Goal: Information Seeking & Learning: Learn about a topic

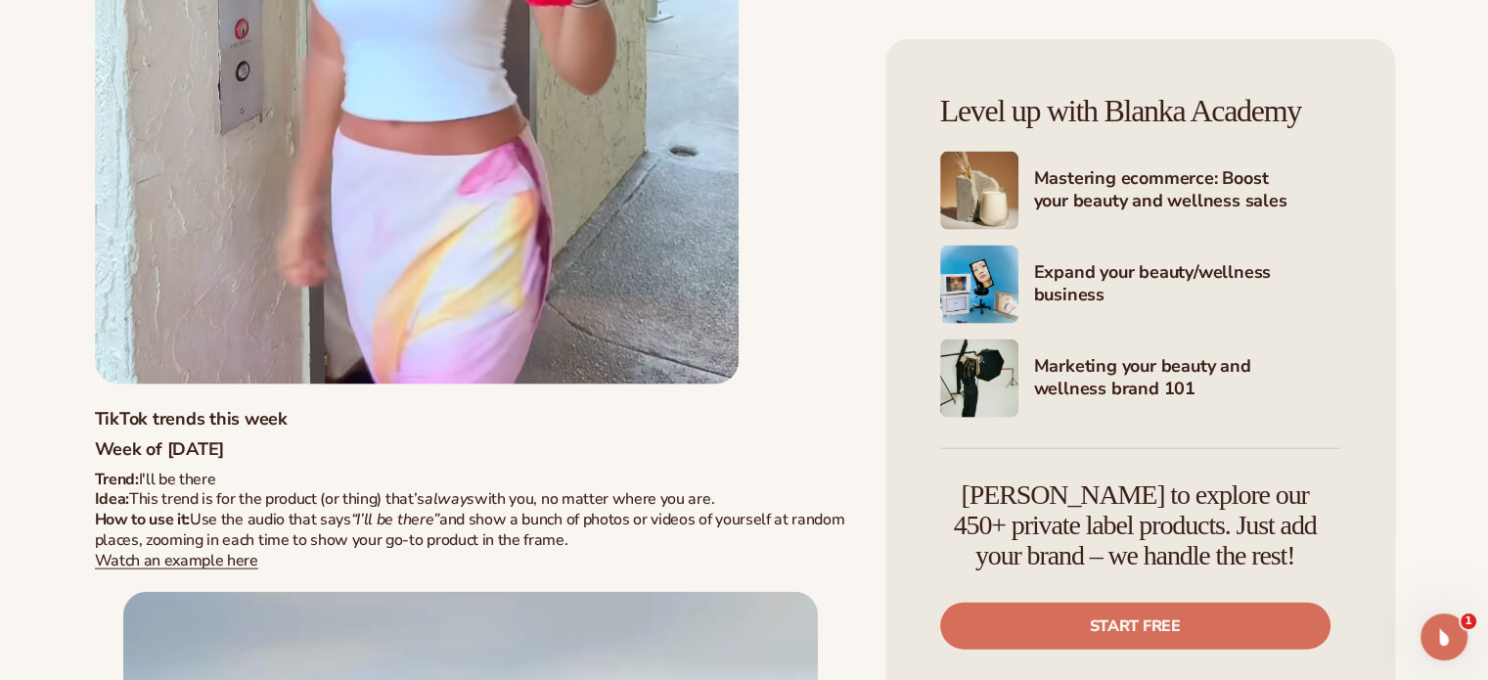
scroll to position [11738, 0]
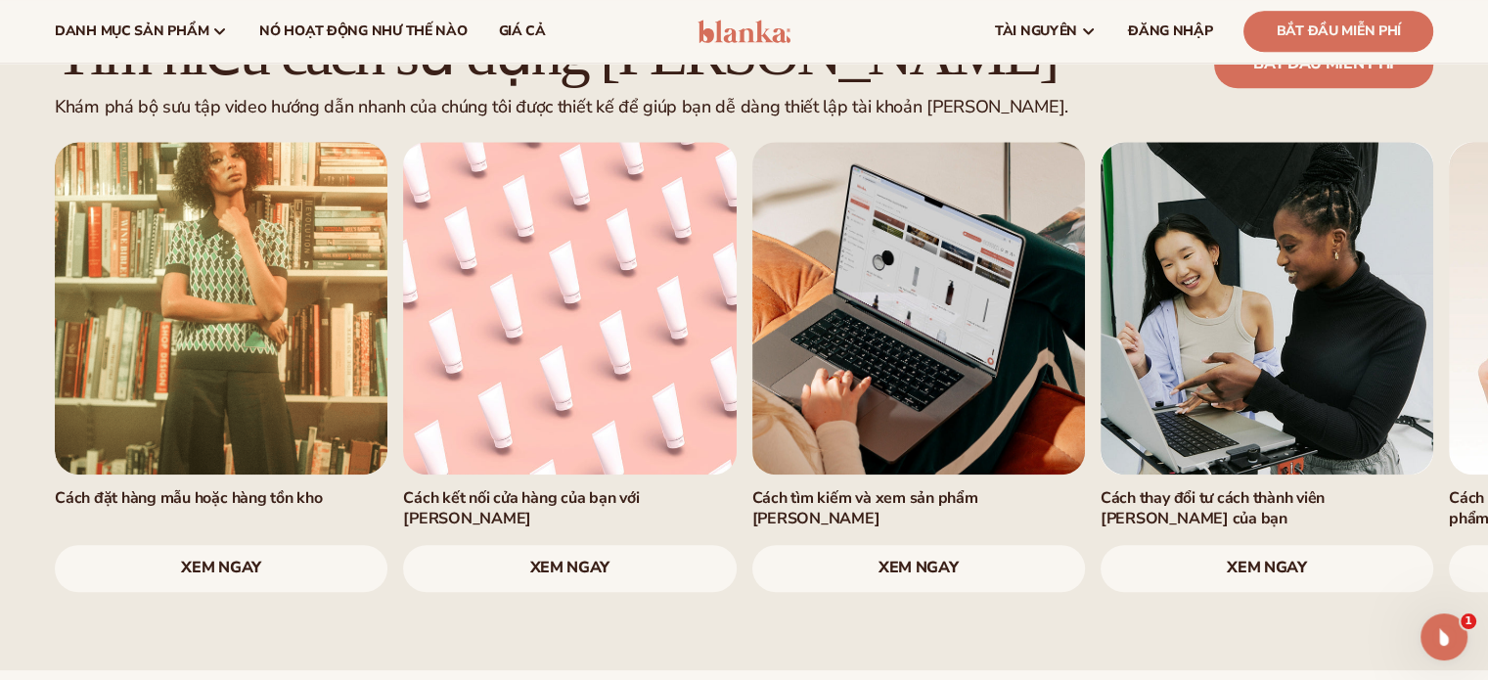
scroll to position [1467, 0]
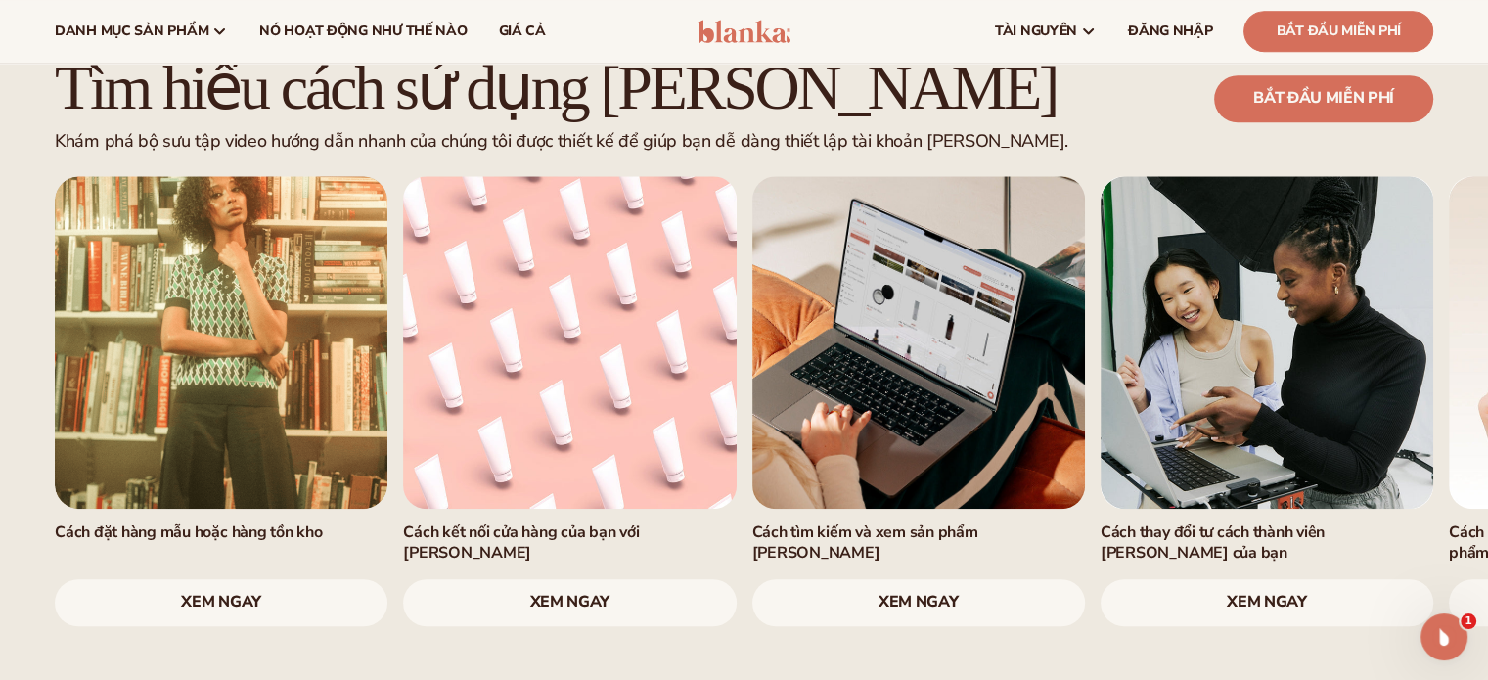
click at [900, 591] on font "xem ngay" at bounding box center [917, 602] width 79 height 22
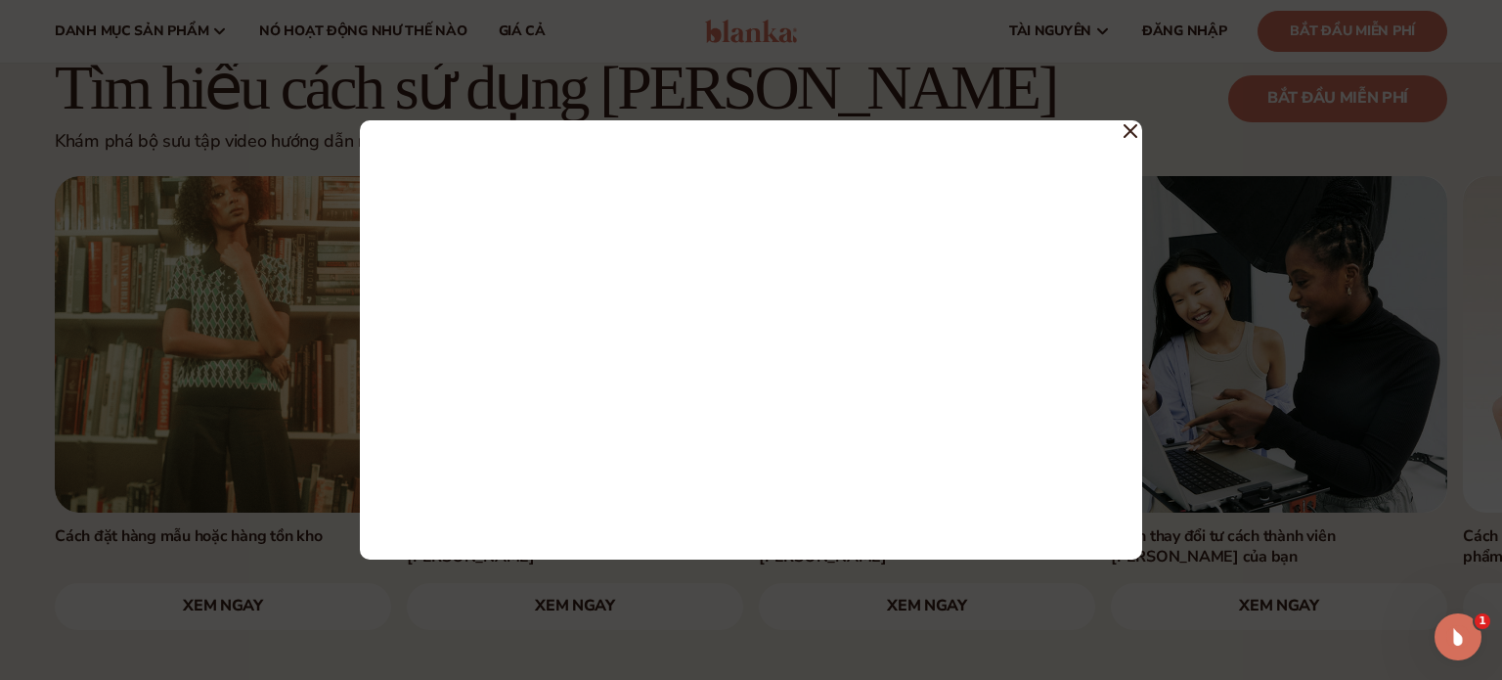
click at [1127, 128] on icon at bounding box center [1131, 131] width 12 height 12
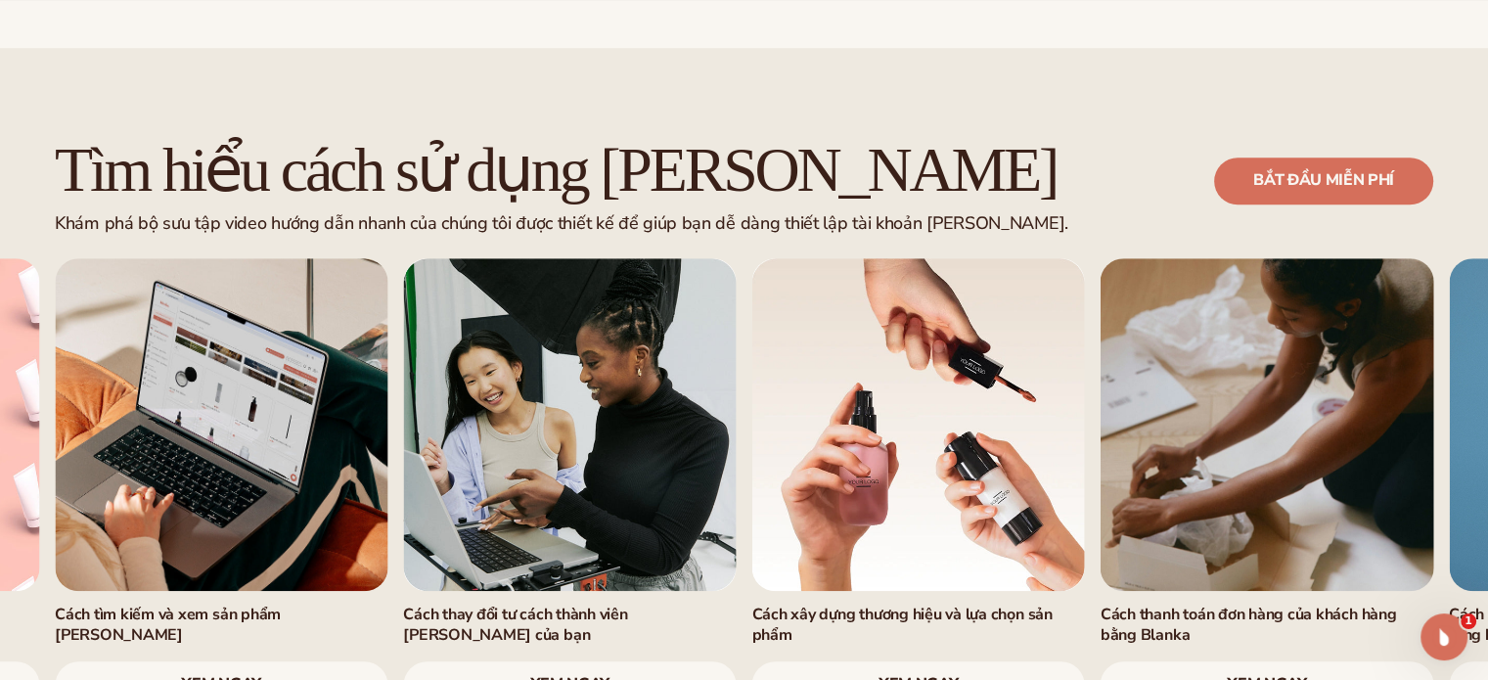
scroll to position [1400, 0]
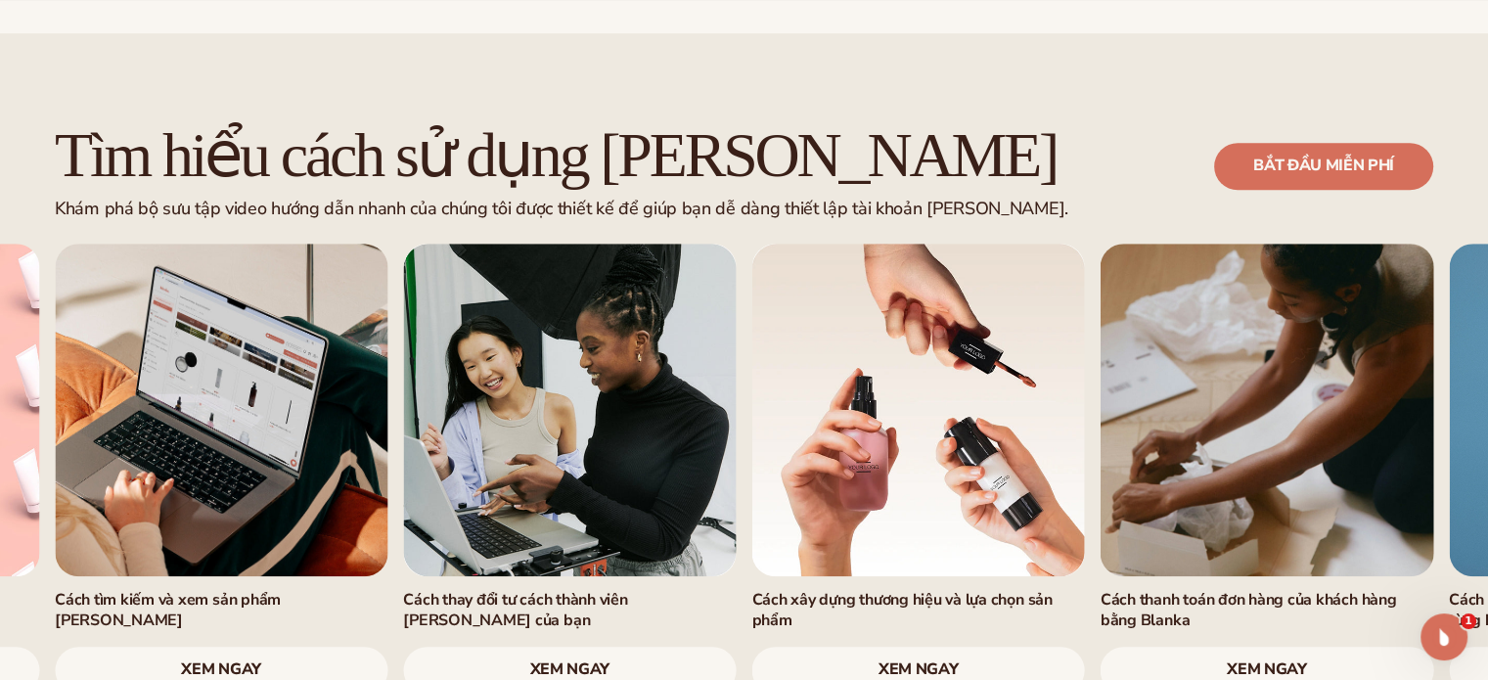
click at [897, 658] on font "xem ngay" at bounding box center [917, 669] width 79 height 22
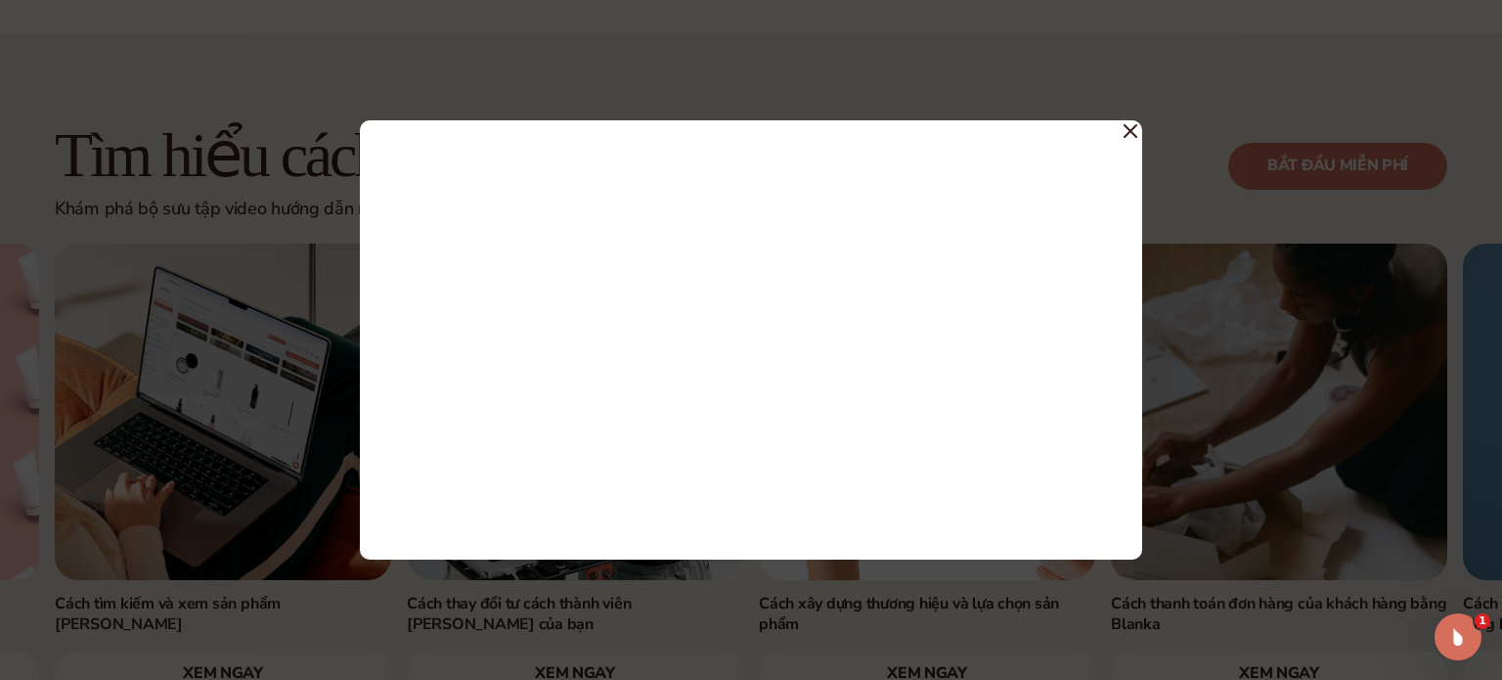
click at [1128, 133] on icon at bounding box center [1131, 131] width 12 height 12
